Goal: Information Seeking & Learning: Find contact information

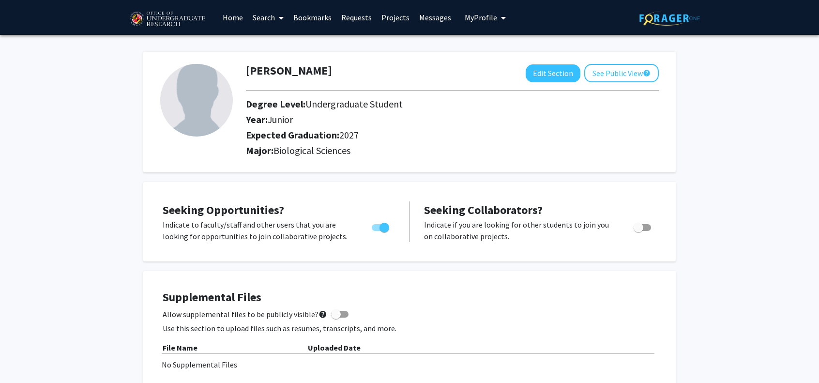
click at [319, 24] on link "Bookmarks" at bounding box center [312, 17] width 48 height 34
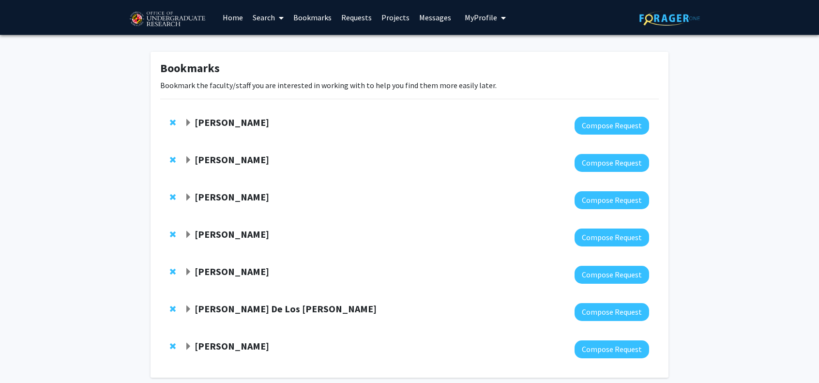
scroll to position [45, 0]
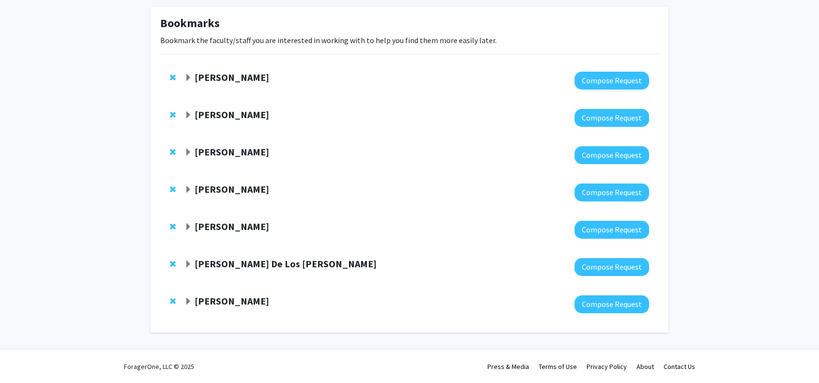
click at [253, 154] on strong "[PERSON_NAME]" at bounding box center [231, 152] width 74 height 12
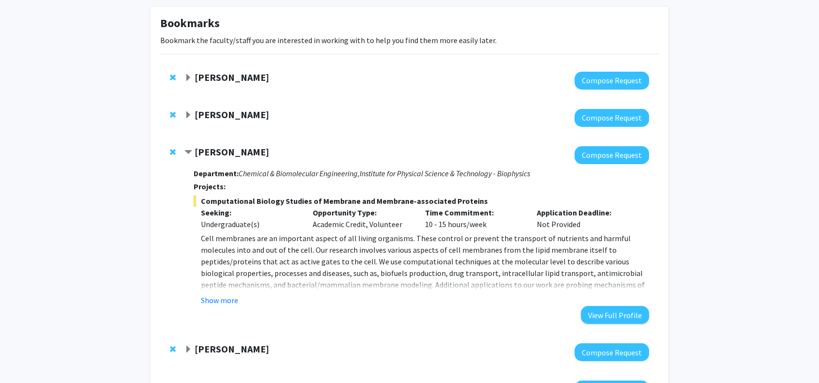
click at [253, 154] on strong "[PERSON_NAME]" at bounding box center [231, 152] width 74 height 12
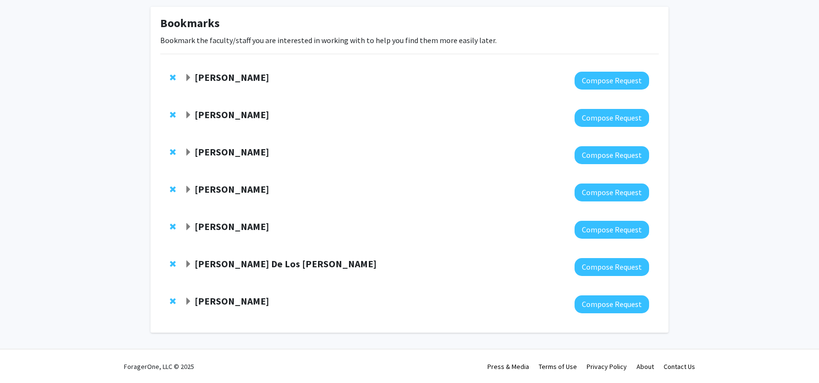
click at [238, 77] on strong "[PERSON_NAME]" at bounding box center [231, 77] width 74 height 12
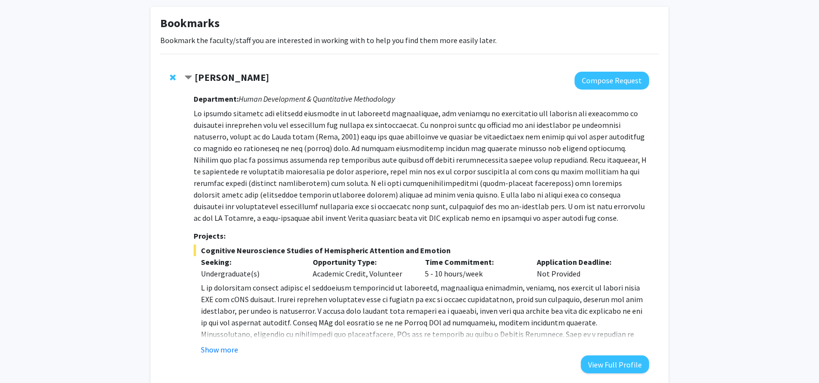
click at [237, 77] on strong "[PERSON_NAME]" at bounding box center [231, 77] width 74 height 12
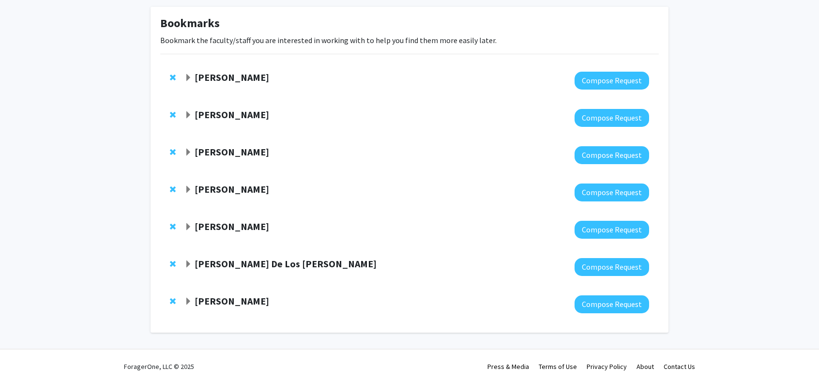
click at [233, 116] on strong "[PERSON_NAME]" at bounding box center [231, 114] width 74 height 12
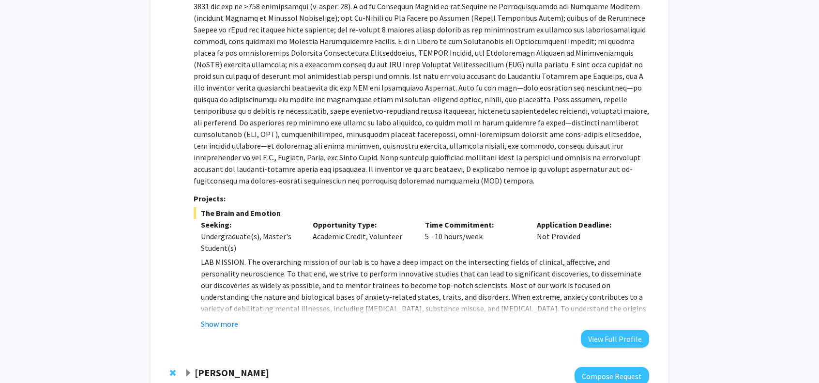
scroll to position [235, 0]
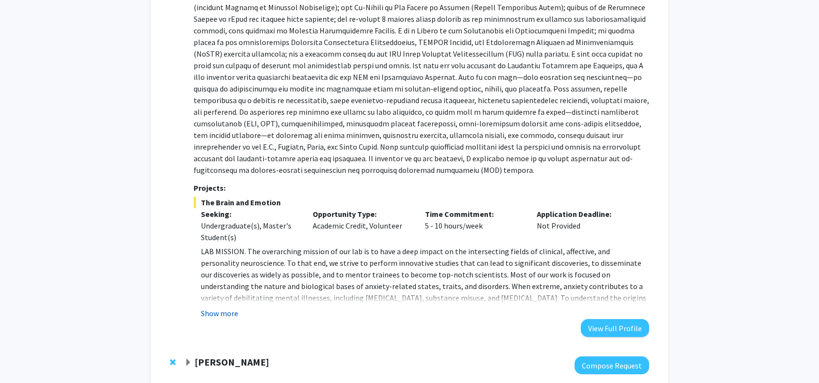
click at [225, 312] on button "Show more" at bounding box center [219, 313] width 37 height 12
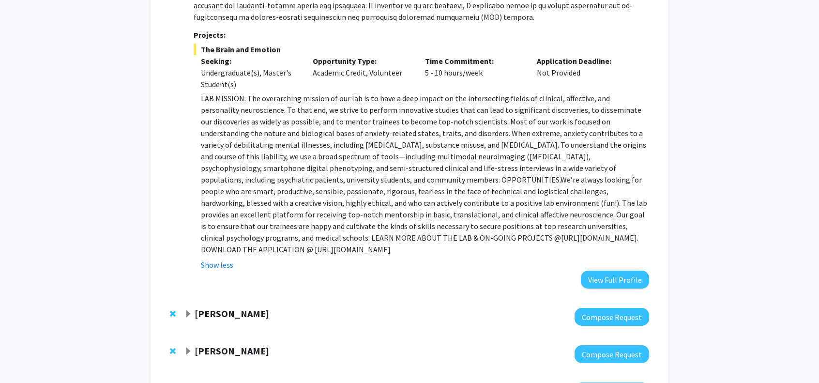
scroll to position [390, 0]
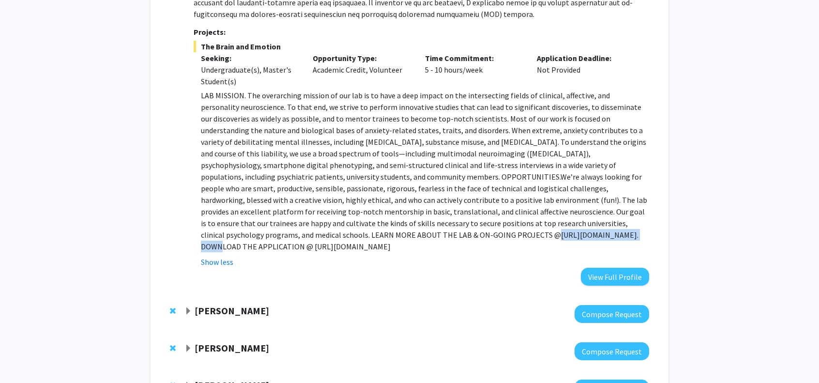
drag, startPoint x: 243, startPoint y: 236, endPoint x: 325, endPoint y: 238, distance: 82.3
click at [325, 238] on p "LAB MISSION. The overarching mission of our lab is to have a deep impact on the…" at bounding box center [425, 170] width 448 height 163
copy p "[URL][DOMAIN_NAME]."
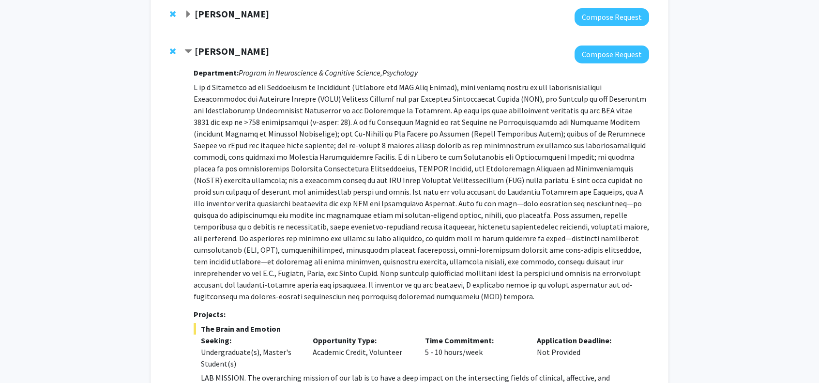
scroll to position [107, 0]
click at [175, 53] on span "Remove Alexander Shackman from bookmarks" at bounding box center [173, 52] width 6 height 8
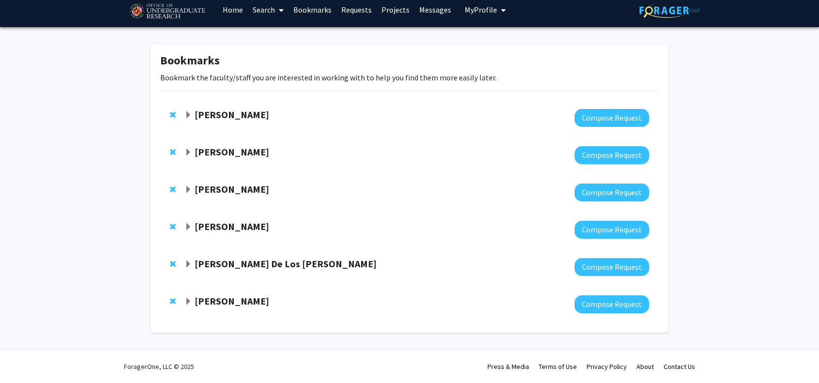
click at [255, 192] on strong "[PERSON_NAME]" at bounding box center [231, 189] width 74 height 12
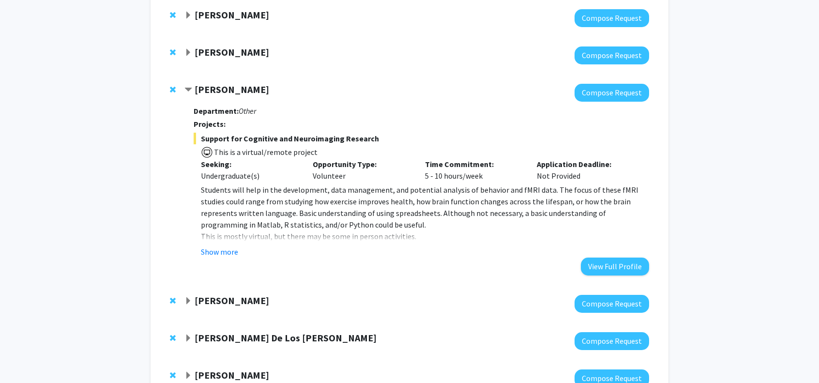
click at [241, 88] on strong "[PERSON_NAME]" at bounding box center [231, 89] width 74 height 12
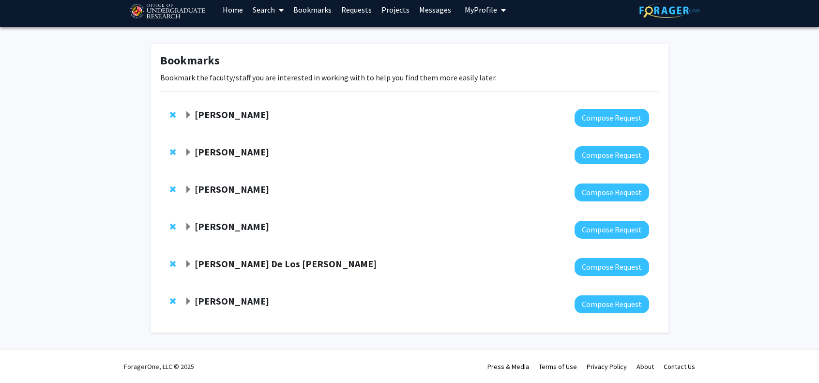
click at [238, 226] on strong "[PERSON_NAME]" at bounding box center [231, 226] width 74 height 12
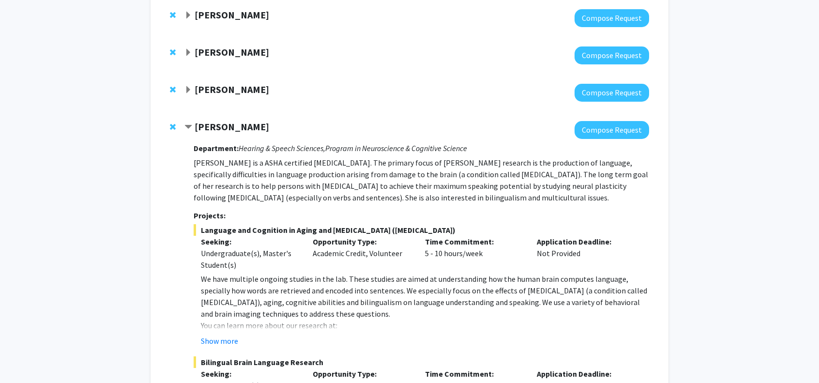
click at [244, 127] on strong "[PERSON_NAME]" at bounding box center [231, 126] width 74 height 12
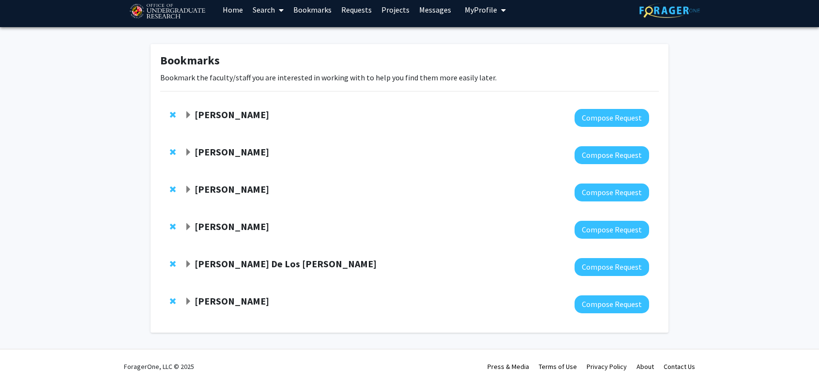
click at [248, 268] on strong "[PERSON_NAME] De Los [PERSON_NAME]" at bounding box center [285, 263] width 182 height 12
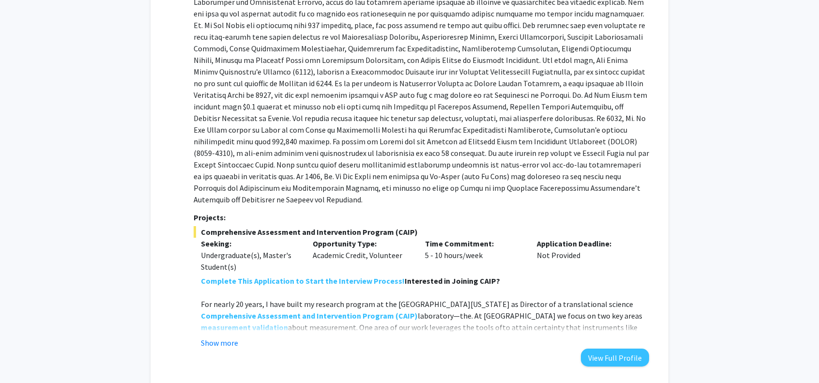
scroll to position [407, 0]
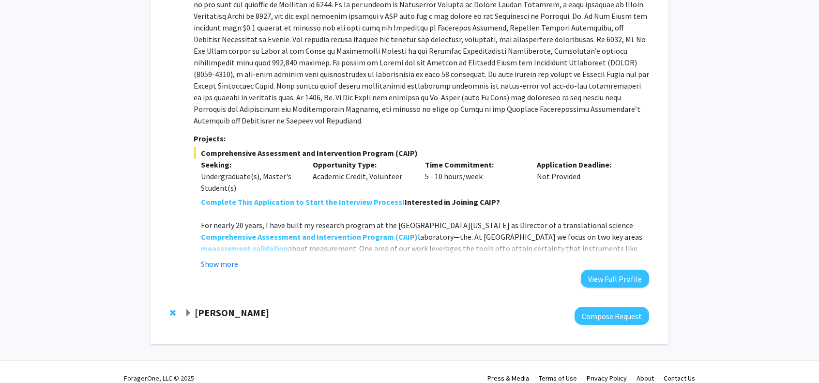
click at [248, 307] on div "[PERSON_NAME]" at bounding box center [288, 313] width 209 height 12
click at [208, 306] on strong "[PERSON_NAME]" at bounding box center [231, 312] width 74 height 12
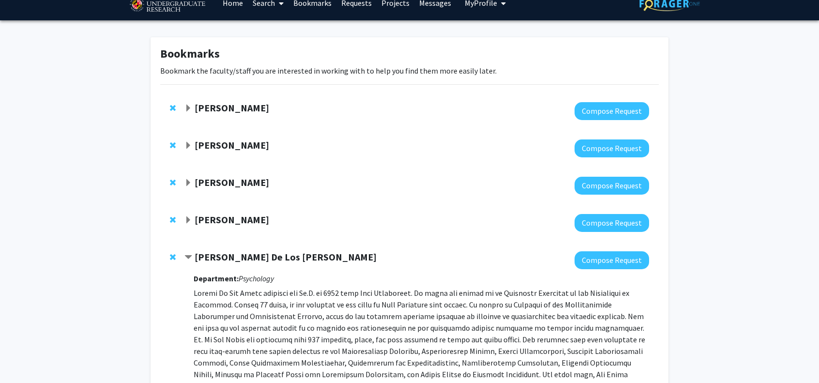
scroll to position [0, 0]
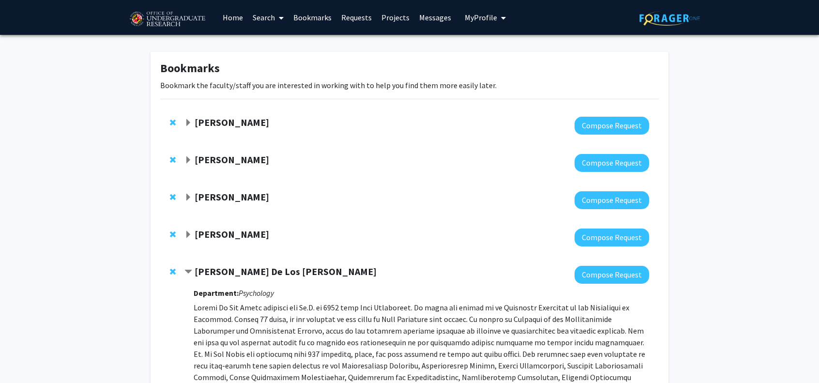
click at [233, 237] on strong "[PERSON_NAME]" at bounding box center [231, 234] width 74 height 12
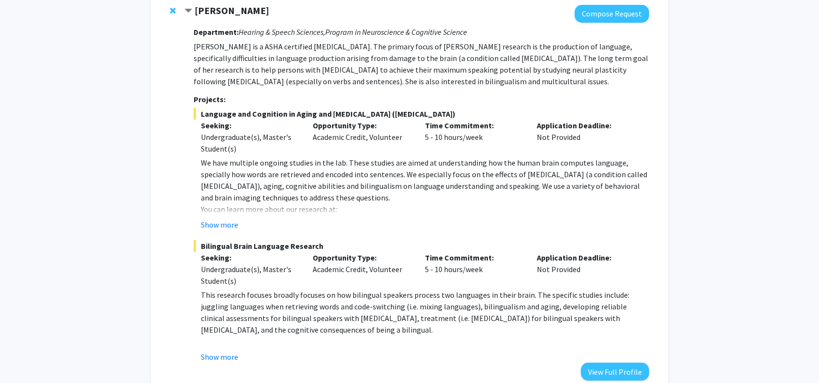
scroll to position [224, 0]
click at [225, 225] on button "Show more" at bounding box center [219, 224] width 37 height 12
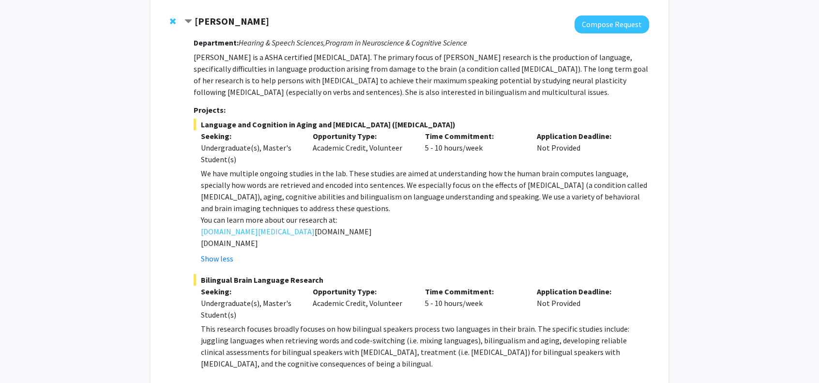
scroll to position [212, 0]
click at [247, 233] on link "[DOMAIN_NAME][MEDICAL_DATA]" at bounding box center [258, 232] width 114 height 12
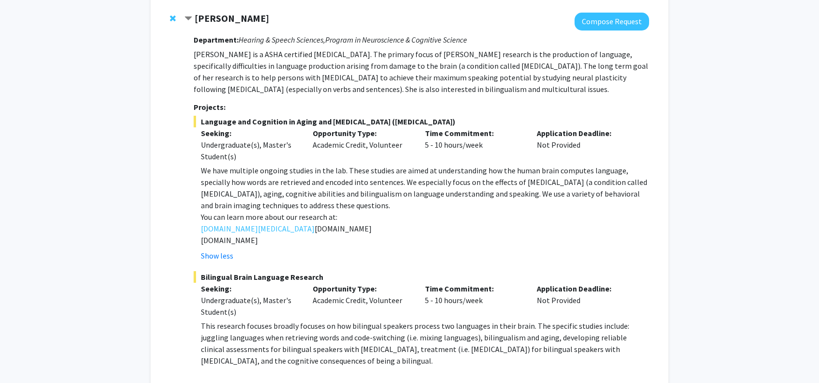
scroll to position [216, 0]
drag, startPoint x: 195, startPoint y: 16, endPoint x: 283, endPoint y: 21, distance: 88.2
click at [269, 21] on strong "[PERSON_NAME]" at bounding box center [231, 18] width 74 height 12
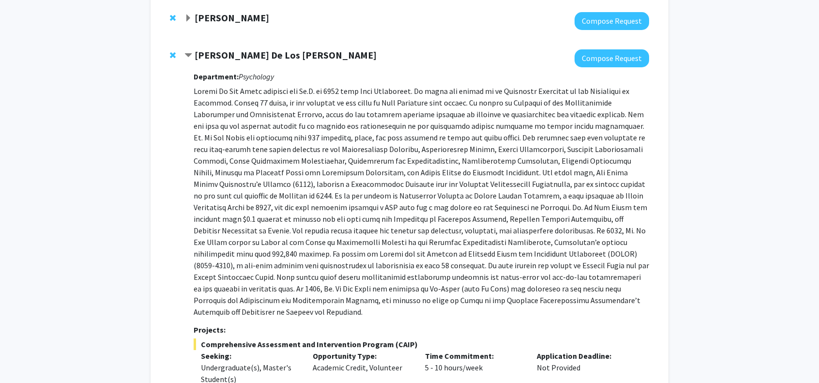
copy strong "[PERSON_NAME]"
click at [303, 19] on div "[PERSON_NAME]" at bounding box center [288, 18] width 209 height 12
click at [300, 19] on div "[PERSON_NAME]" at bounding box center [288, 18] width 209 height 12
click at [255, 20] on strong "[PERSON_NAME]" at bounding box center [231, 18] width 74 height 12
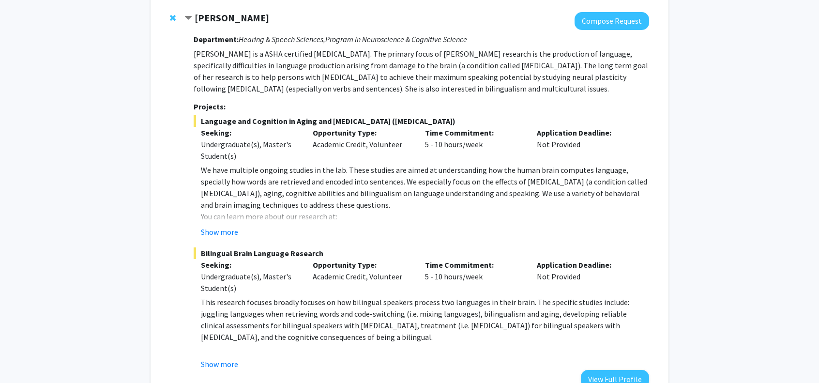
drag, startPoint x: 239, startPoint y: 39, endPoint x: 474, endPoint y: 40, distance: 234.6
click at [474, 40] on h3 "Department: Hearing & Speech Sciences, Program in Neuroscience & Cognitive Scie…" at bounding box center [421, 39] width 455 height 9
copy h3 "Hearing & Speech Sciences, Program in Neuroscience & Cognitive Science"
click at [223, 233] on button "Show more" at bounding box center [219, 232] width 37 height 12
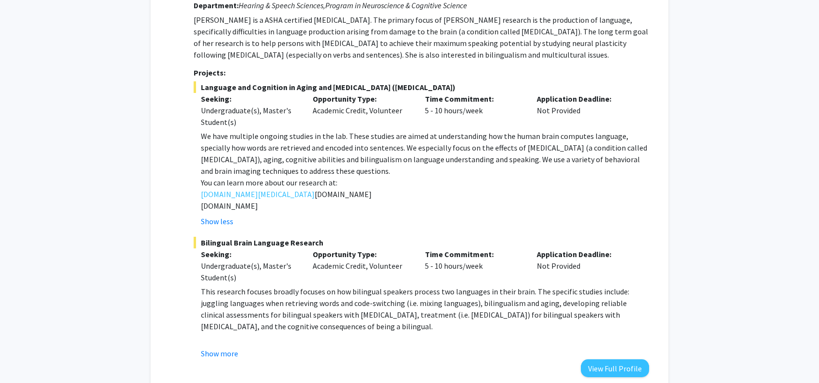
scroll to position [250, 0]
